Goal: Task Accomplishment & Management: Manage account settings

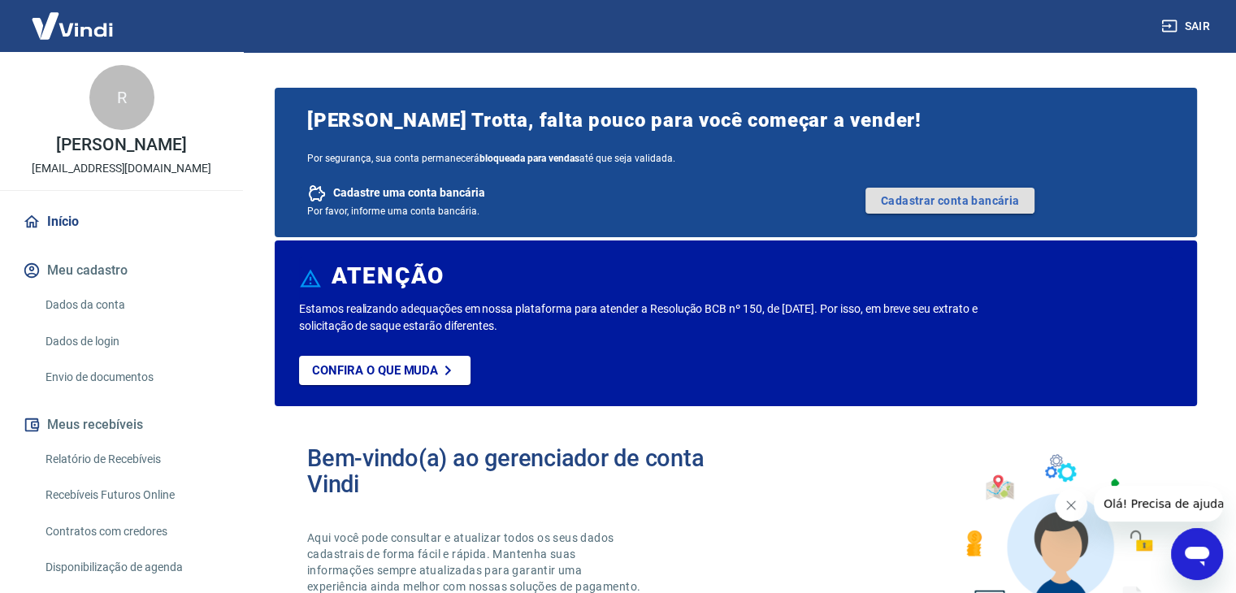
click at [926, 199] on link "Cadastrar conta bancária" at bounding box center [949, 201] width 169 height 26
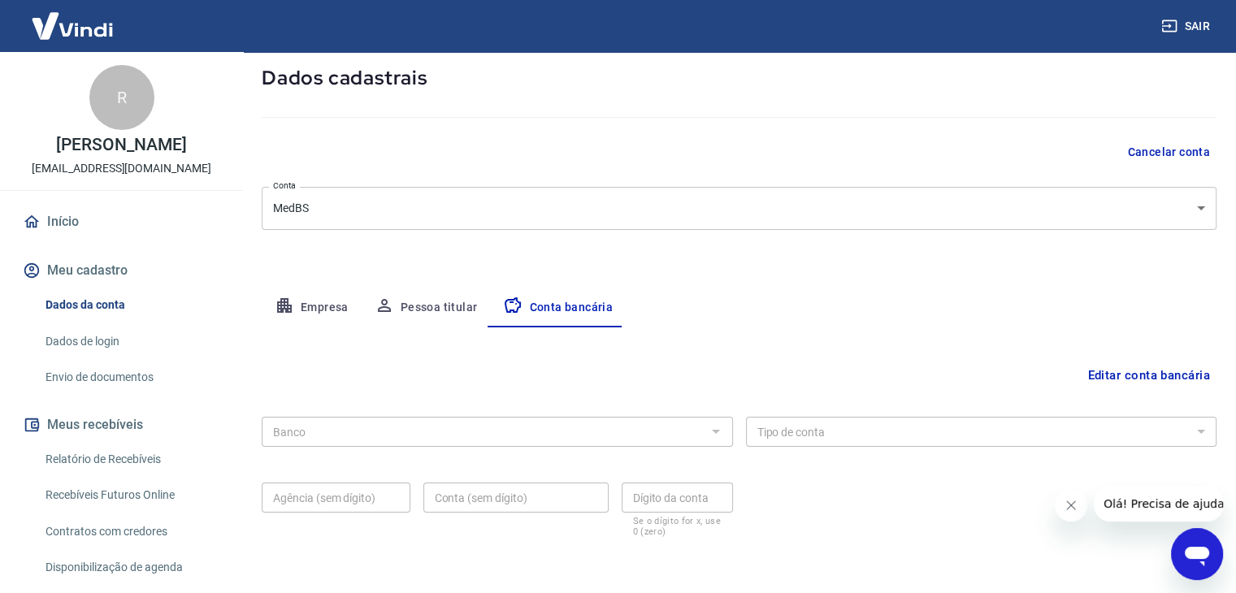
scroll to position [146, 0]
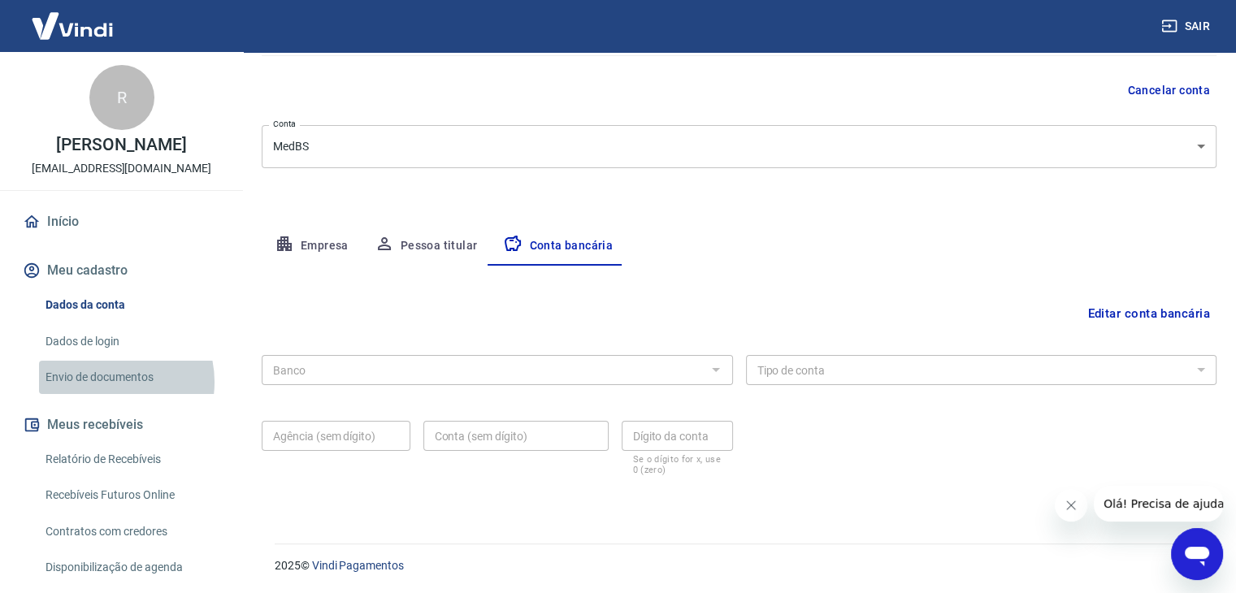
click at [107, 382] on link "Envio de documentos" at bounding box center [131, 377] width 184 height 33
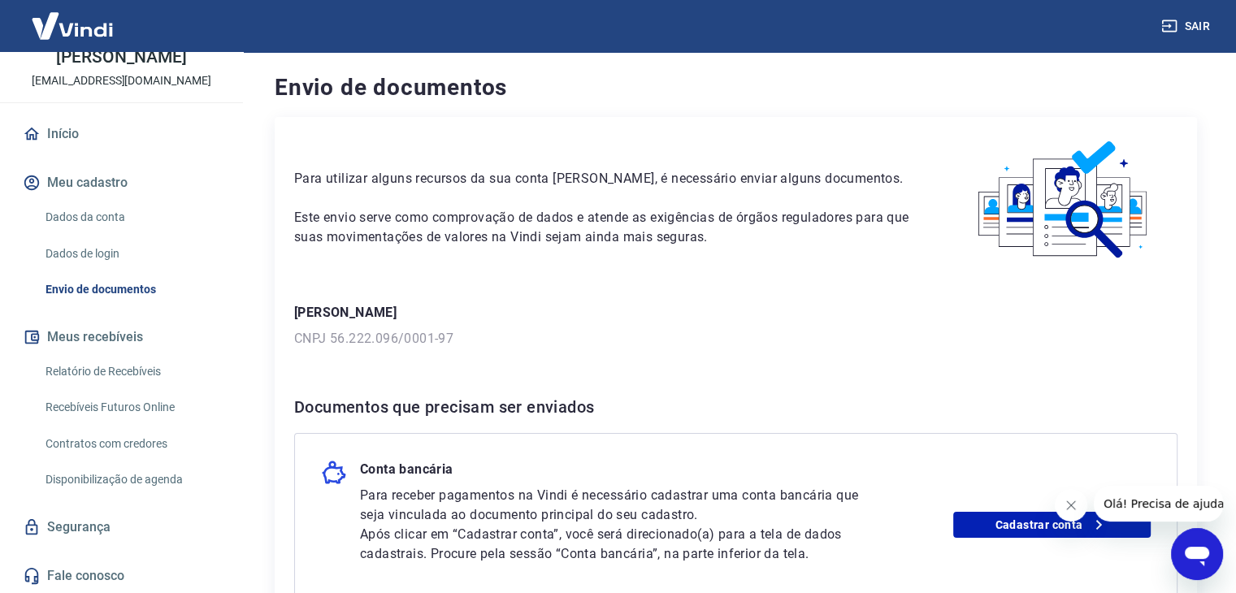
scroll to position [88, 0]
click at [113, 209] on link "Dados da conta" at bounding box center [131, 217] width 184 height 33
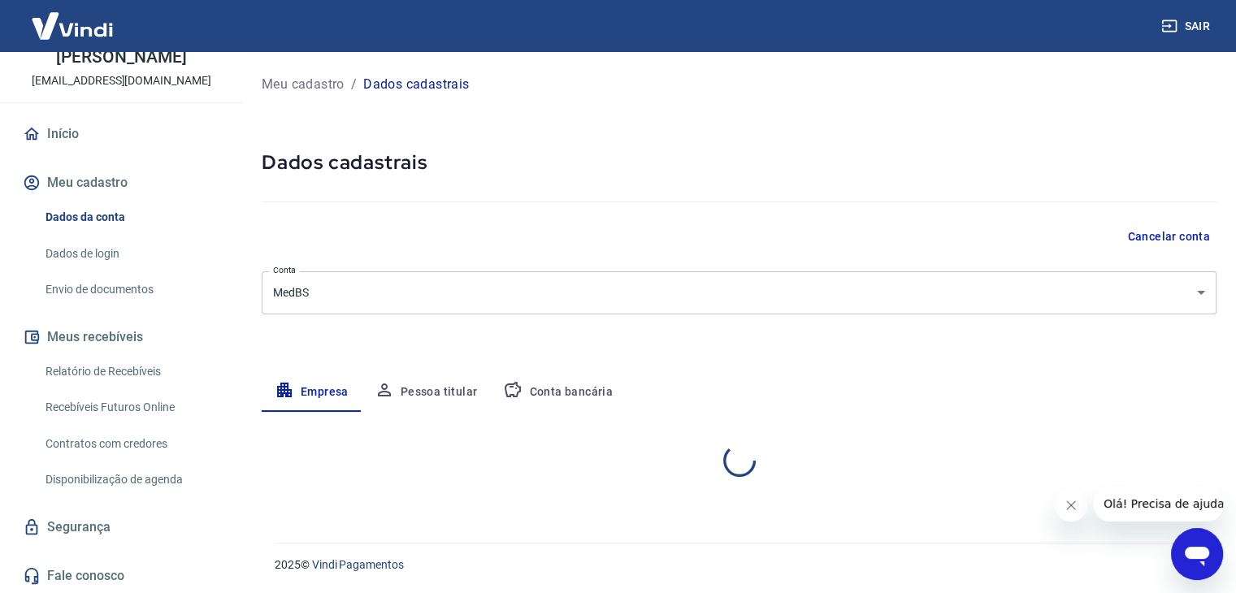
select select "MG"
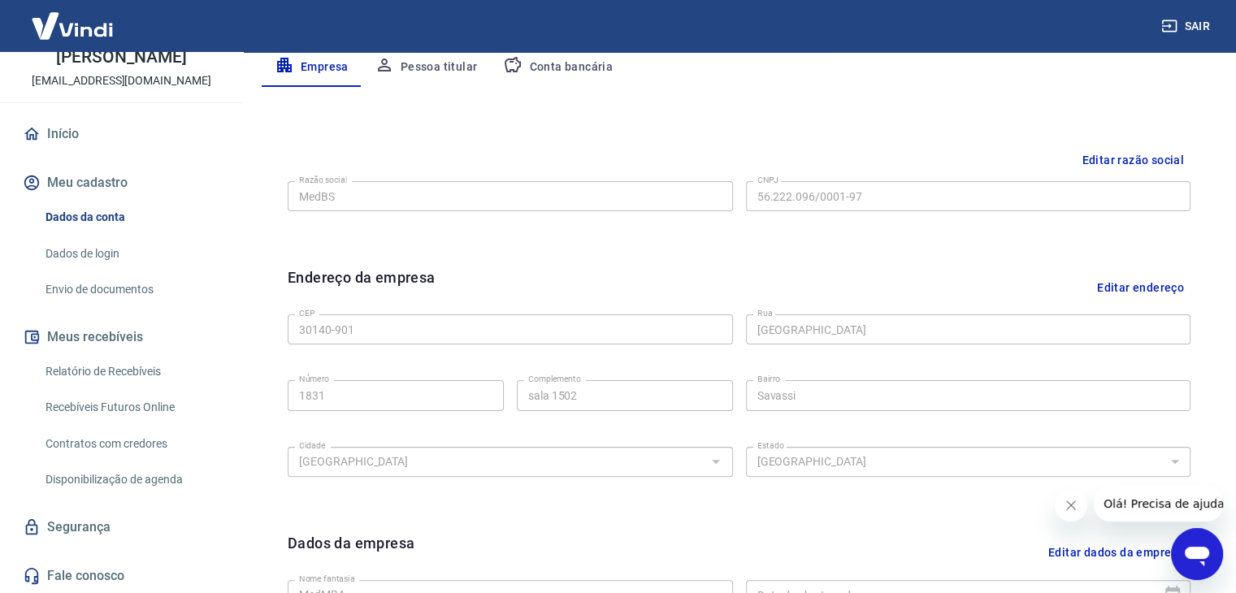
scroll to position [244, 0]
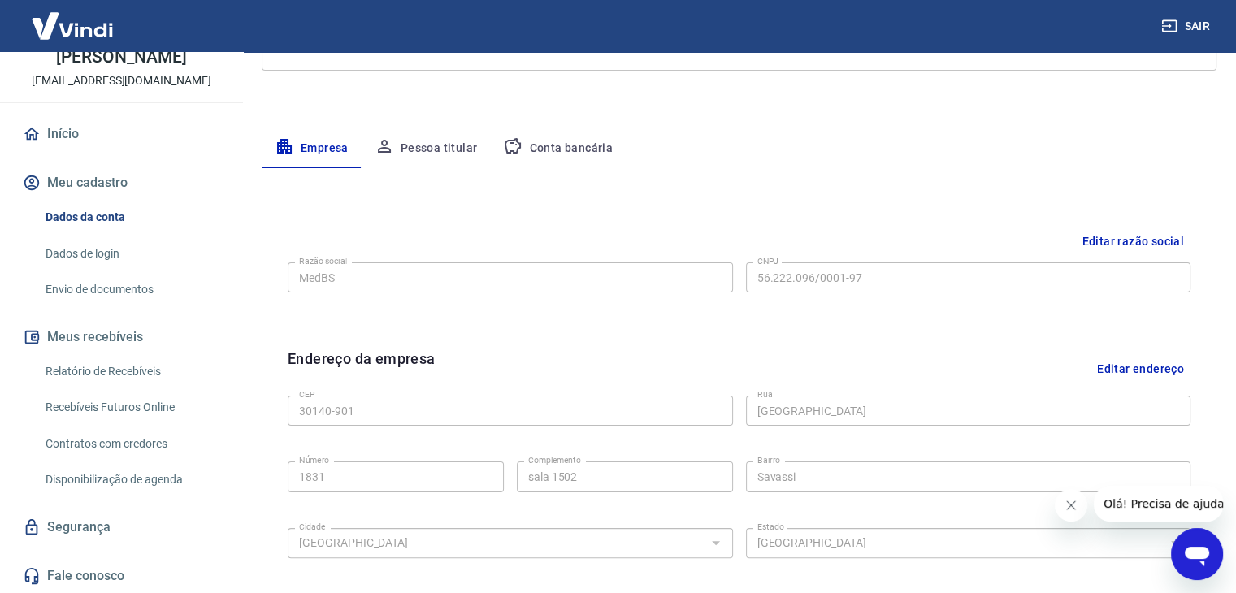
click at [556, 156] on button "Conta bancária" at bounding box center [558, 148] width 136 height 39
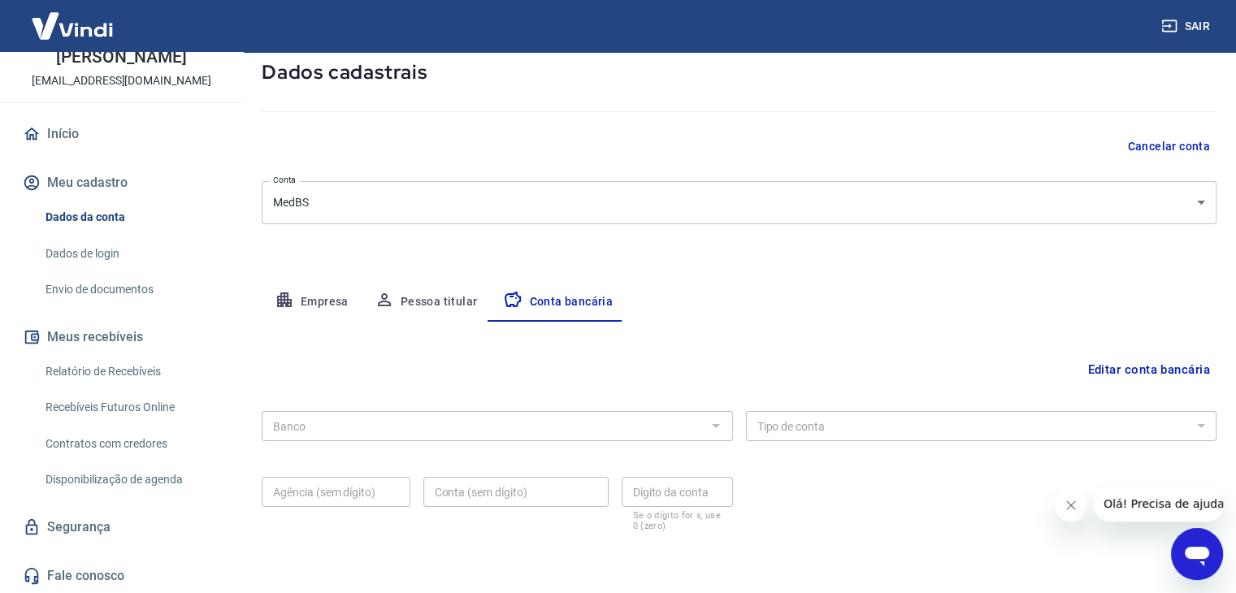
scroll to position [146, 0]
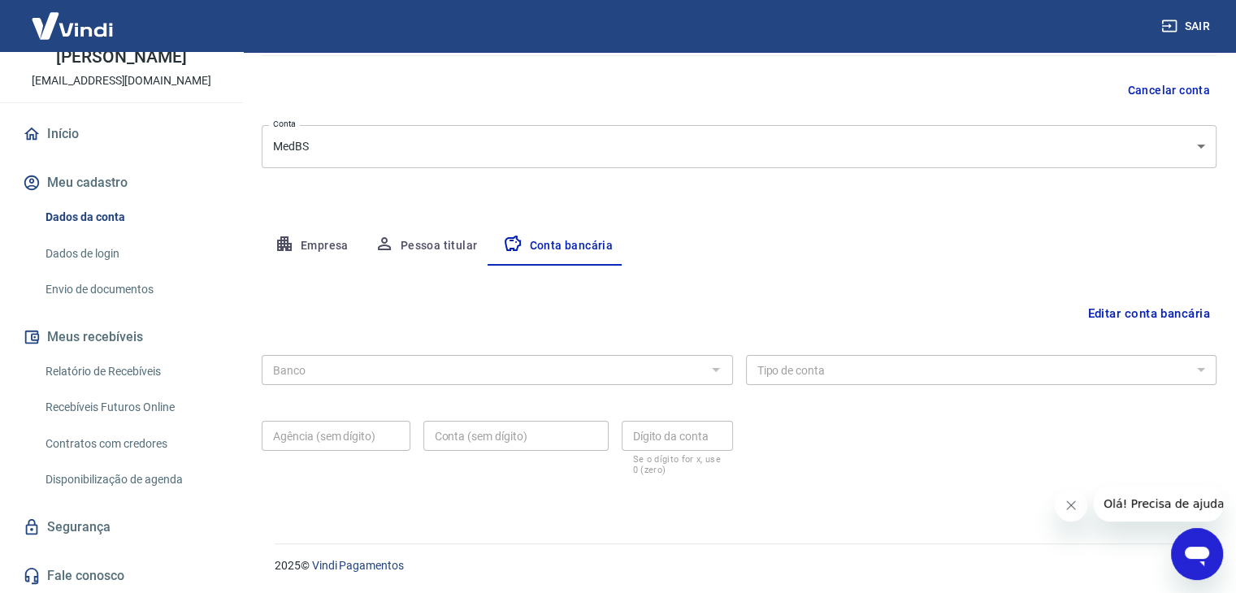
click at [713, 371] on div at bounding box center [714, 369] width 21 height 23
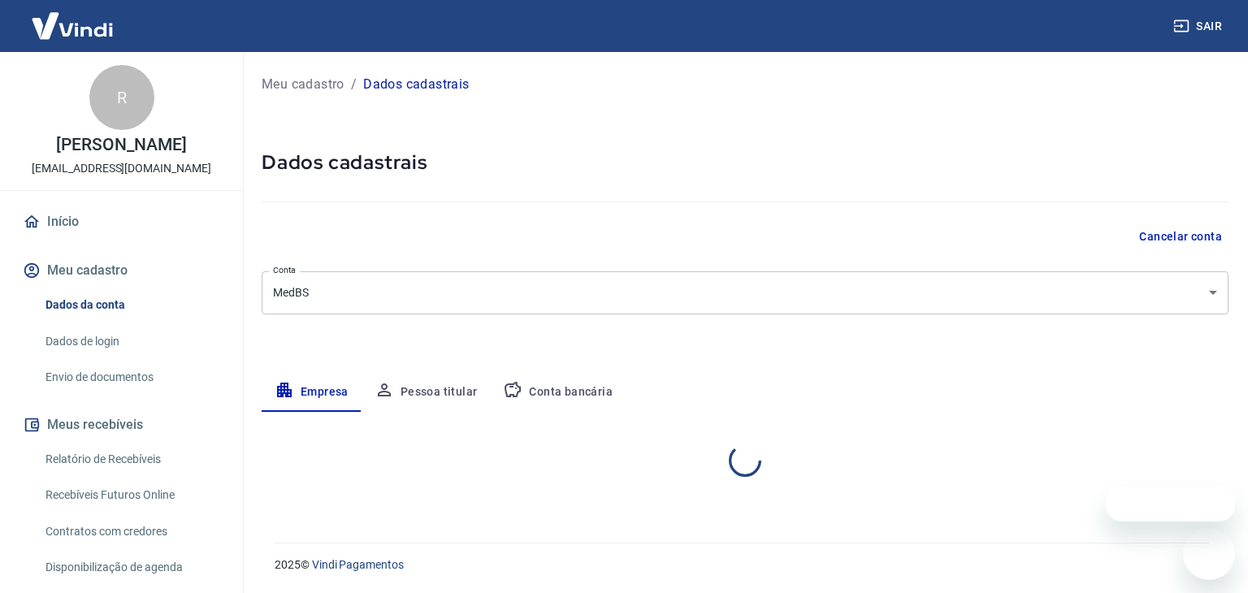
select select "MG"
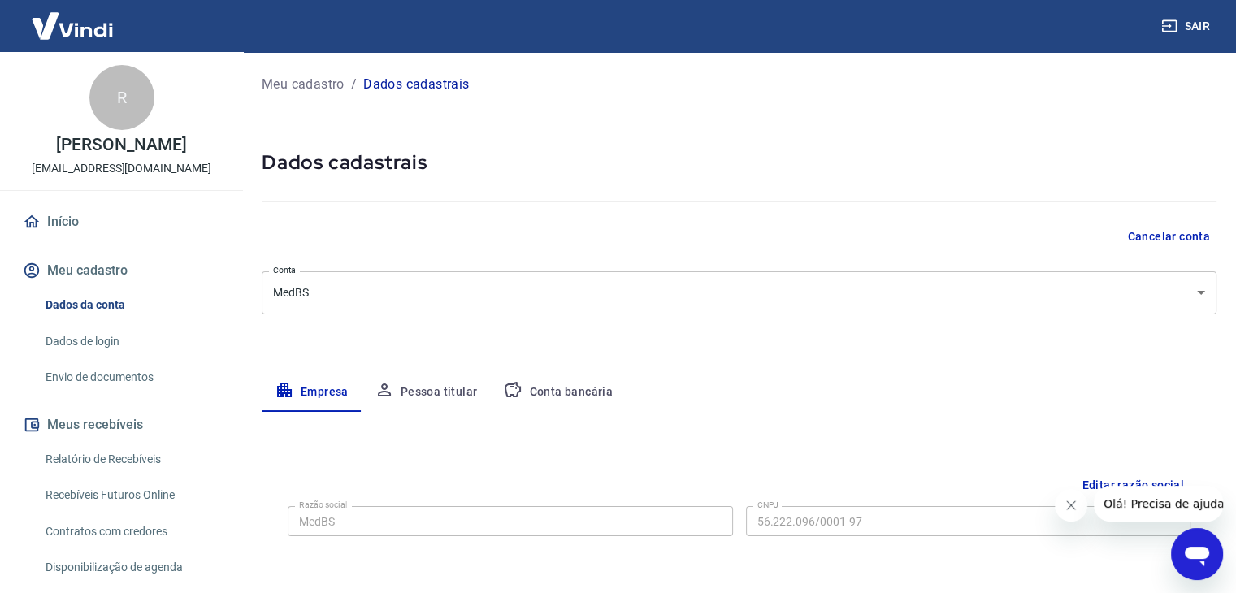
click at [560, 393] on button "Conta bancária" at bounding box center [558, 392] width 136 height 39
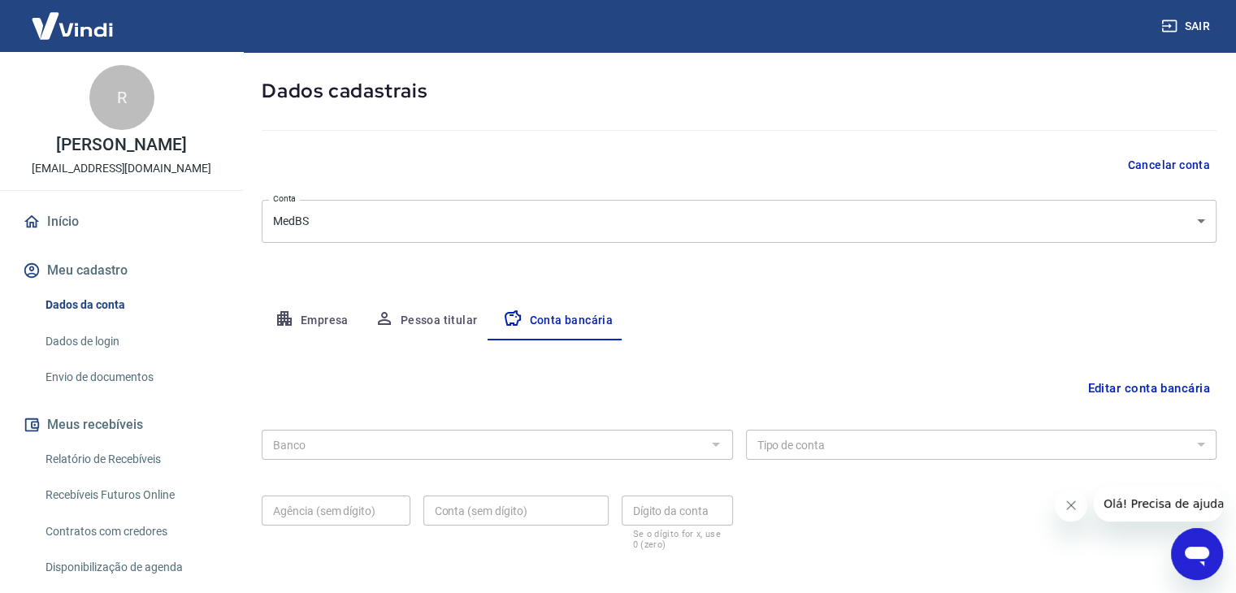
scroll to position [146, 0]
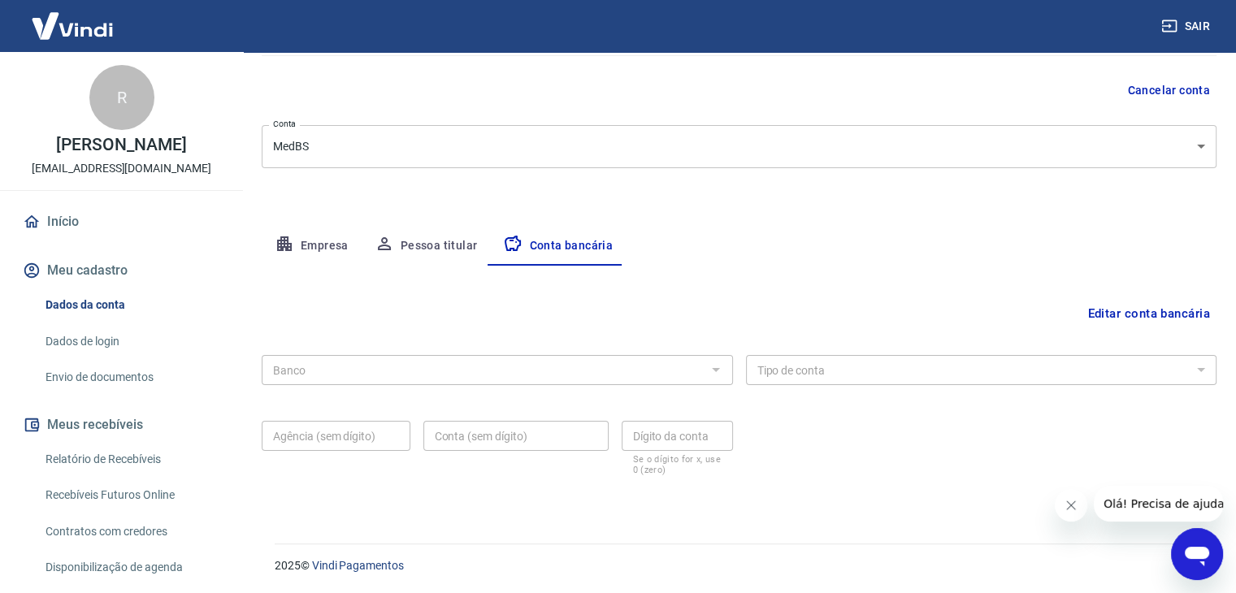
click at [328, 392] on div "Banco Banco Tipo de conta Conta Corrente Conta Poupança Tipo de conta Agência (…" at bounding box center [739, 414] width 955 height 130
click at [325, 468] on div "Agência (sem dígito) Agência (sem dígito)" at bounding box center [336, 448] width 149 height 54
click at [1141, 310] on button "Editar conta bancária" at bounding box center [1149, 313] width 136 height 31
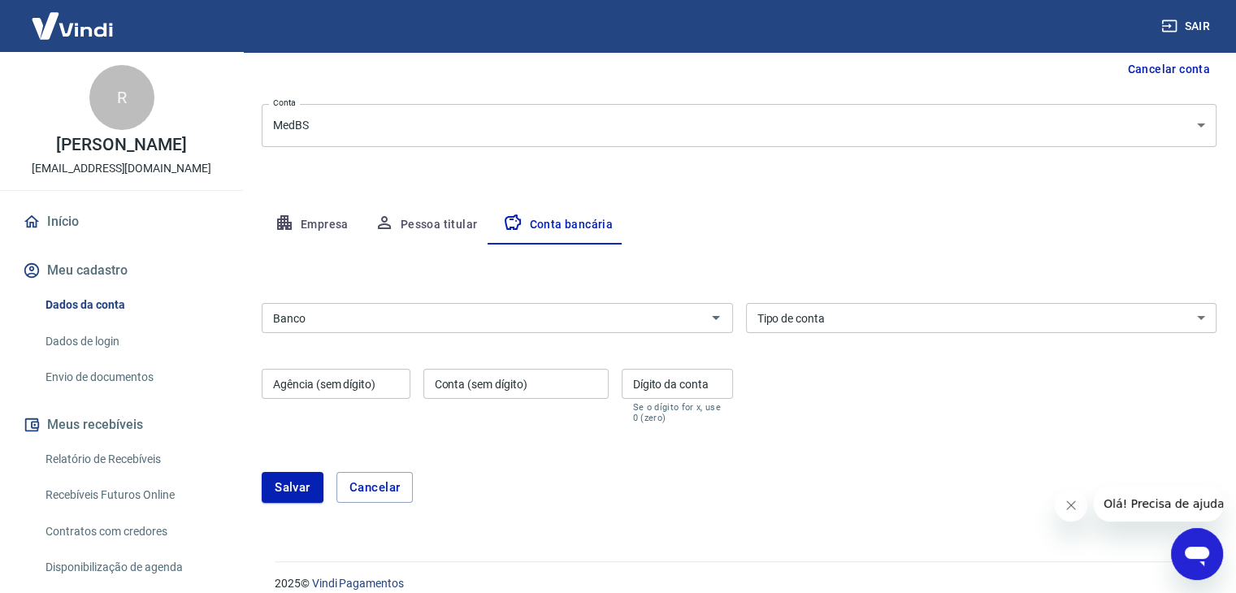
scroll to position [185, 0]
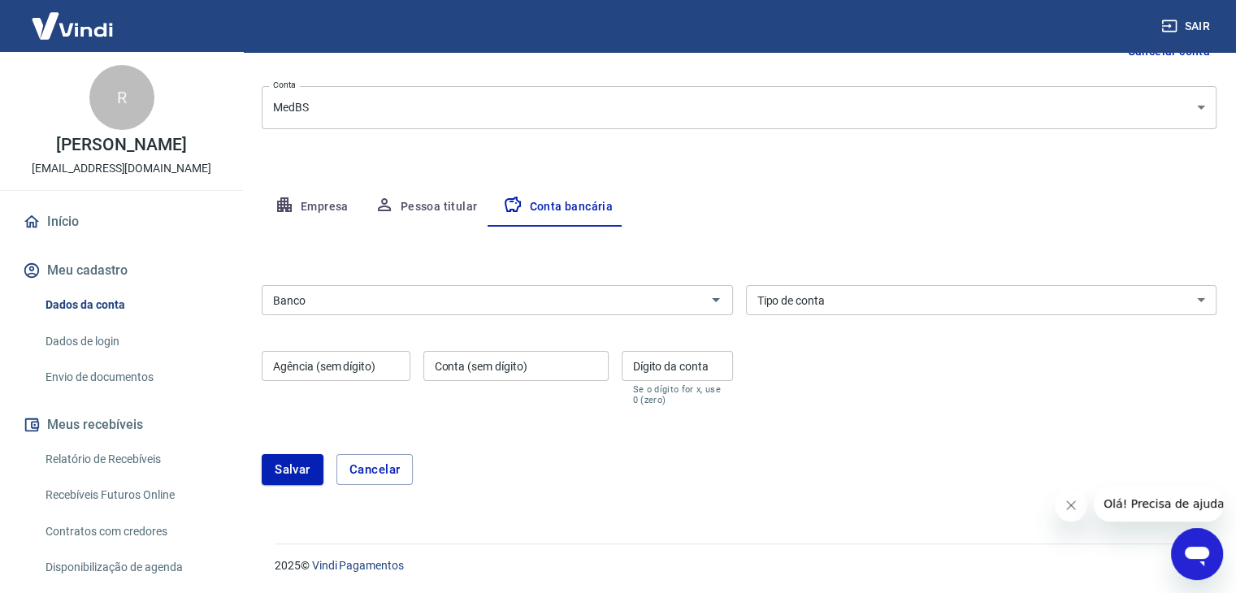
drag, startPoint x: 496, startPoint y: 296, endPoint x: 475, endPoint y: 305, distance: 23.7
click at [496, 297] on input "Banco" at bounding box center [484, 300] width 435 height 20
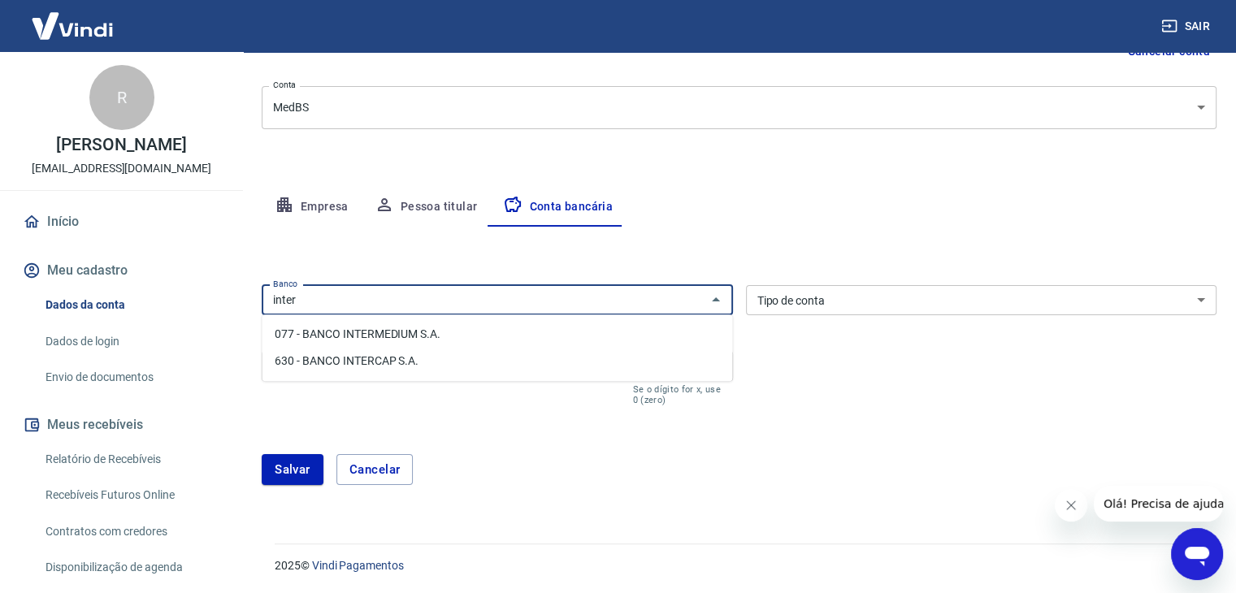
click at [492, 352] on li "630 - BANCO INTERCAP S.A." at bounding box center [497, 361] width 470 height 27
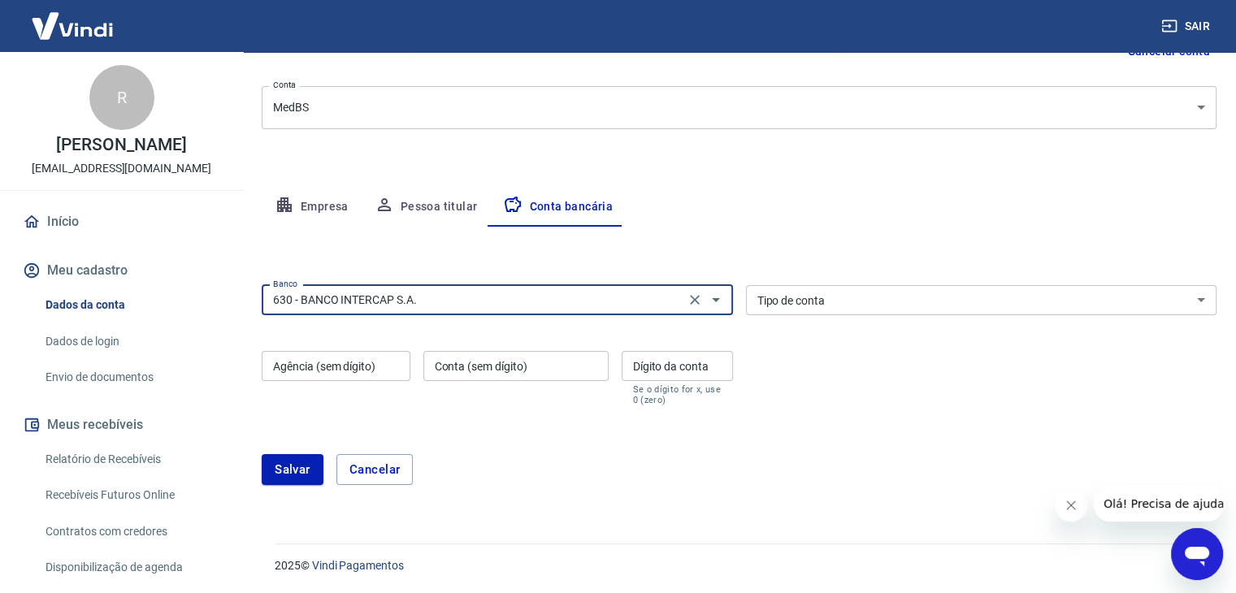
type input "630 - BANCO INTERCAP S.A."
click at [819, 303] on select "Conta Corrente Conta Poupança" at bounding box center [981, 300] width 471 height 30
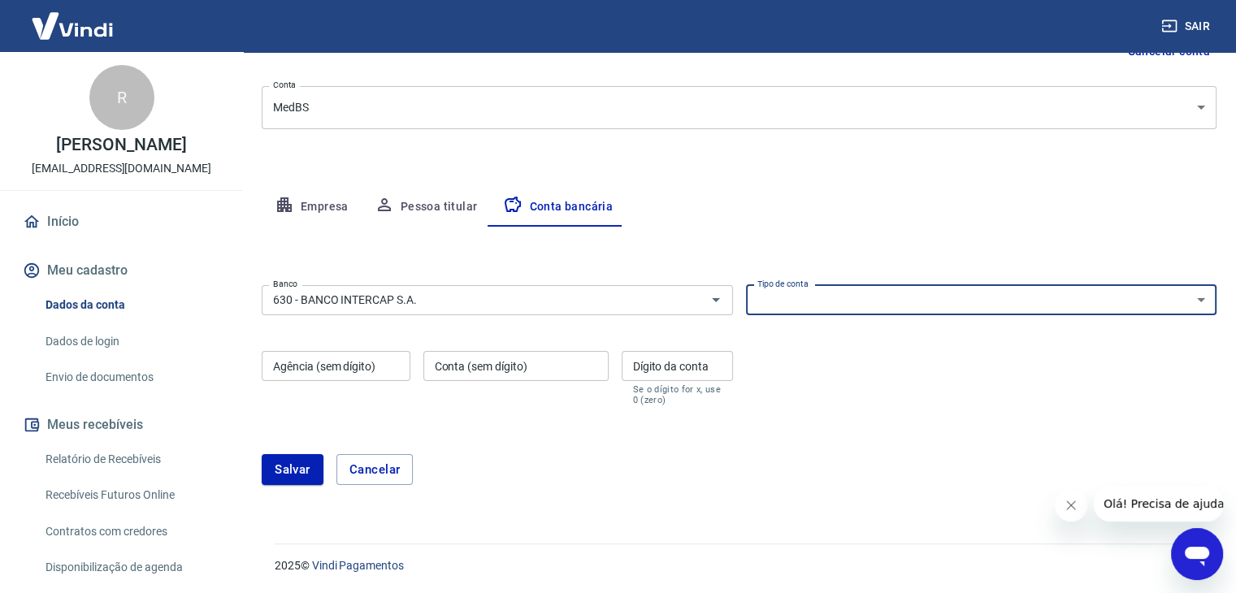
select select "1"
click at [746, 285] on select "Conta Corrente Conta Poupança" at bounding box center [981, 300] width 471 height 30
click at [346, 371] on input "Agência (sem dígito)" at bounding box center [336, 366] width 149 height 30
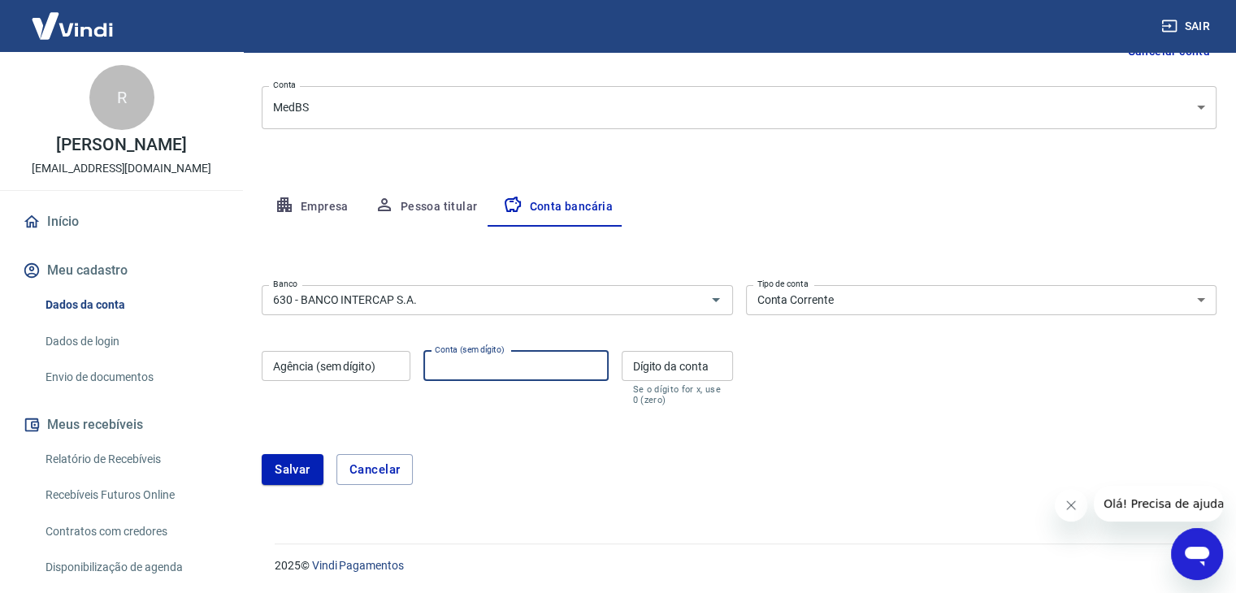
click at [488, 364] on input "Conta (sem dígito)" at bounding box center [515, 366] width 185 height 30
type input "47939637"
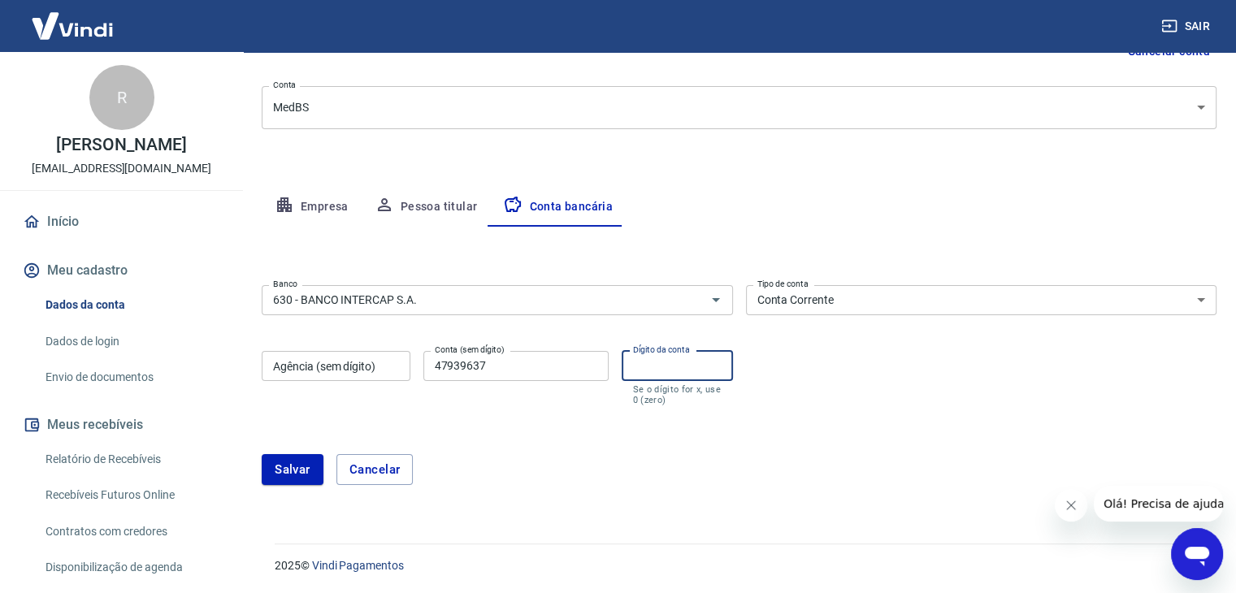
click at [673, 363] on input "Dígito da conta" at bounding box center [677, 366] width 111 height 30
type input "0"
click at [348, 368] on input "Agência (sem dígito)" at bounding box center [336, 366] width 149 height 30
type input "0001"
drag, startPoint x: 367, startPoint y: 410, endPoint x: 277, endPoint y: 468, distance: 107.1
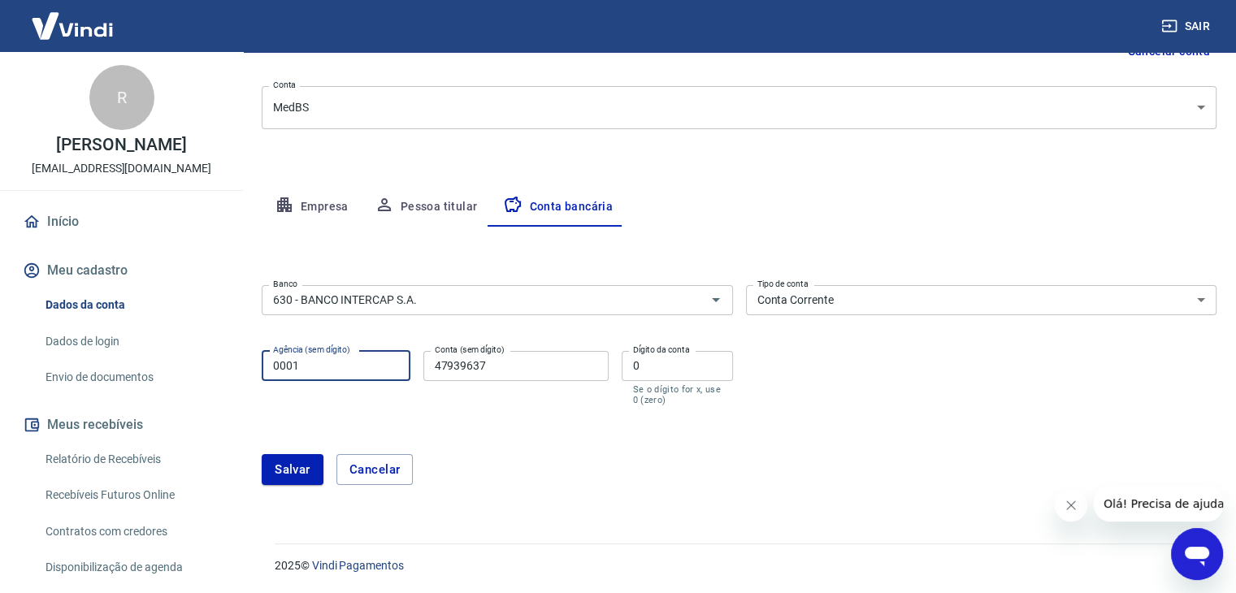
click at [368, 410] on form "Banco 630 - BANCO INTERCAP S.A. Banco Tipo de conta Conta Corrente Conta Poupan…" at bounding box center [739, 392] width 955 height 226
click at [301, 469] on button "Salvar" at bounding box center [293, 469] width 62 height 31
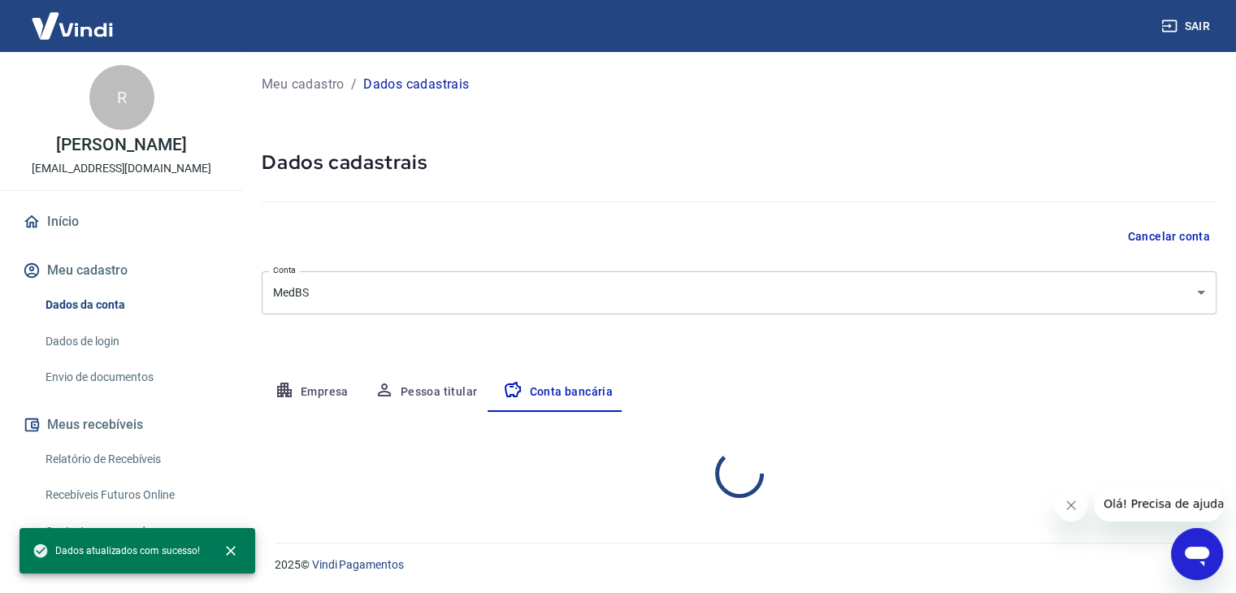
scroll to position [0, 0]
select select "1"
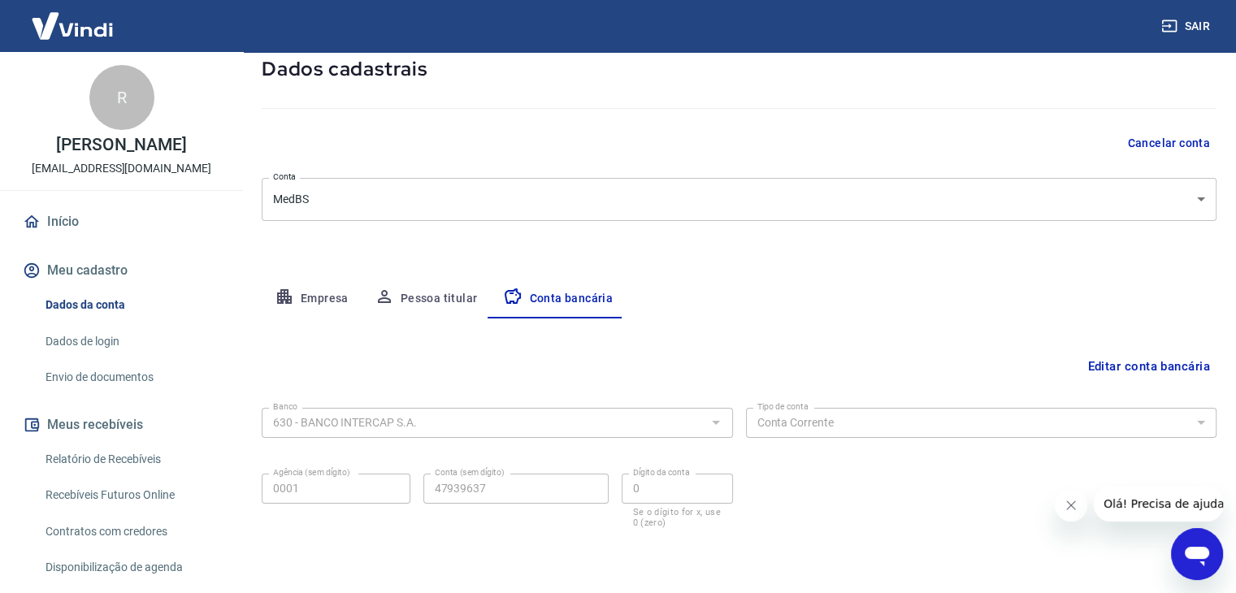
scroll to position [65, 0]
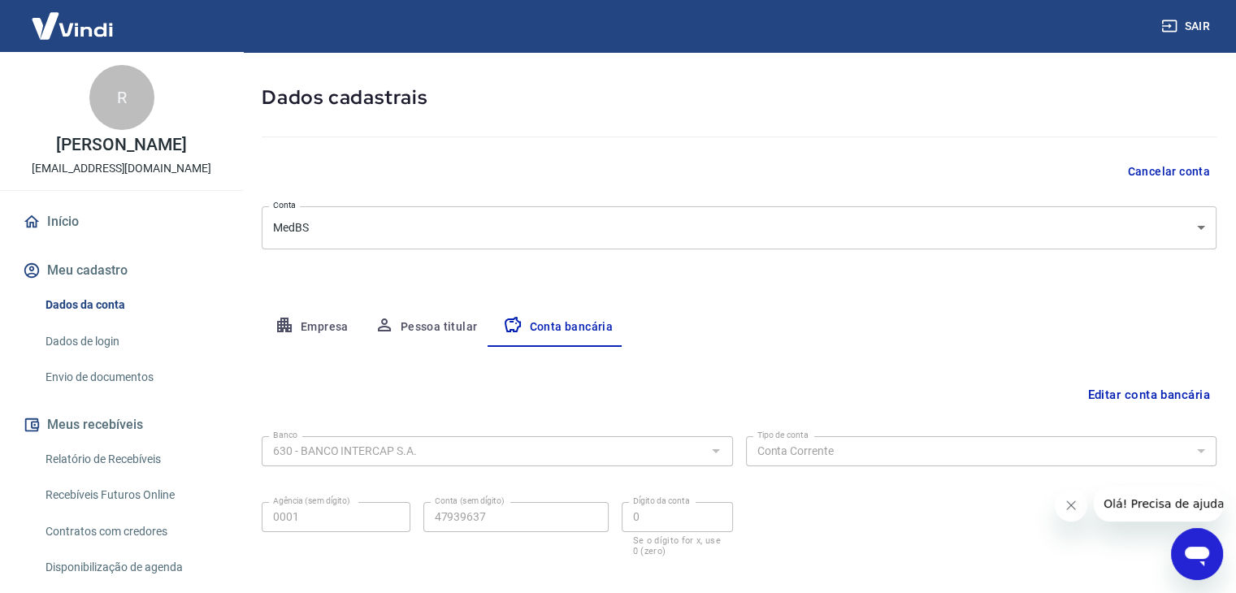
click at [79, 219] on link "Início" at bounding box center [122, 222] width 204 height 36
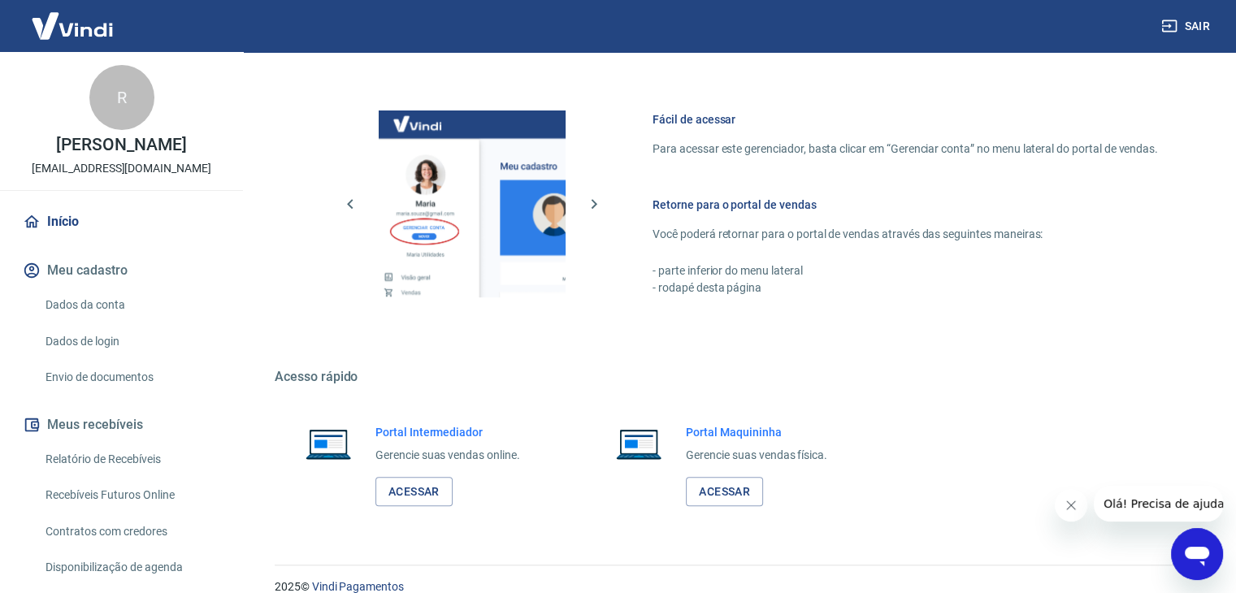
scroll to position [858, 0]
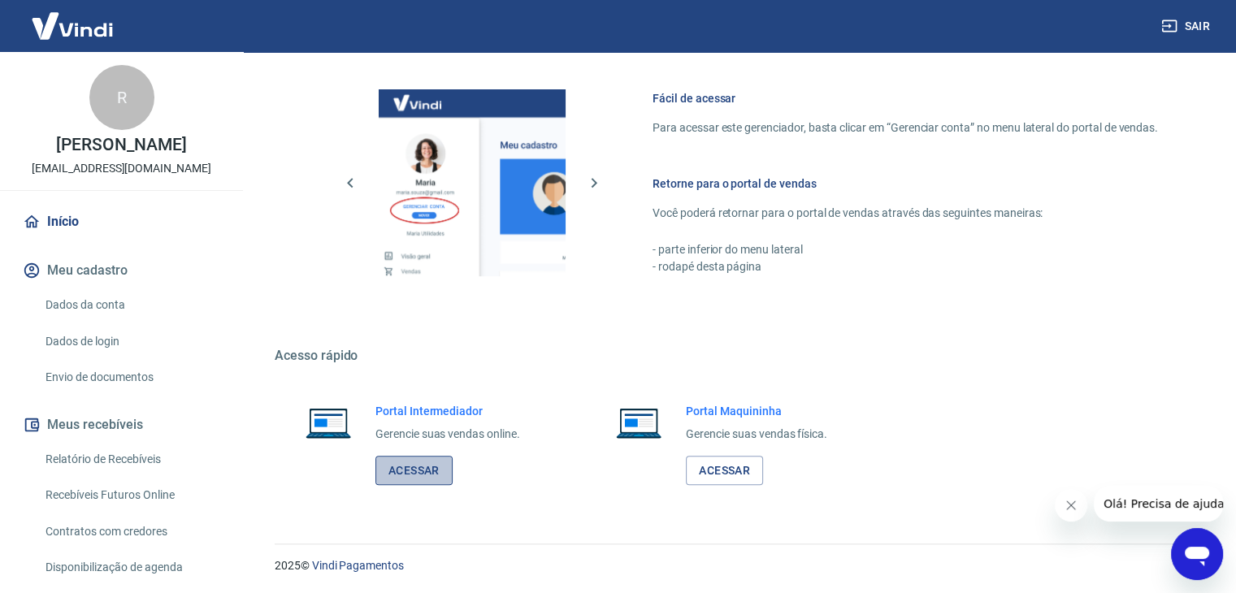
click at [435, 469] on link "Acessar" at bounding box center [413, 471] width 77 height 30
